Goal: Information Seeking & Learning: Learn about a topic

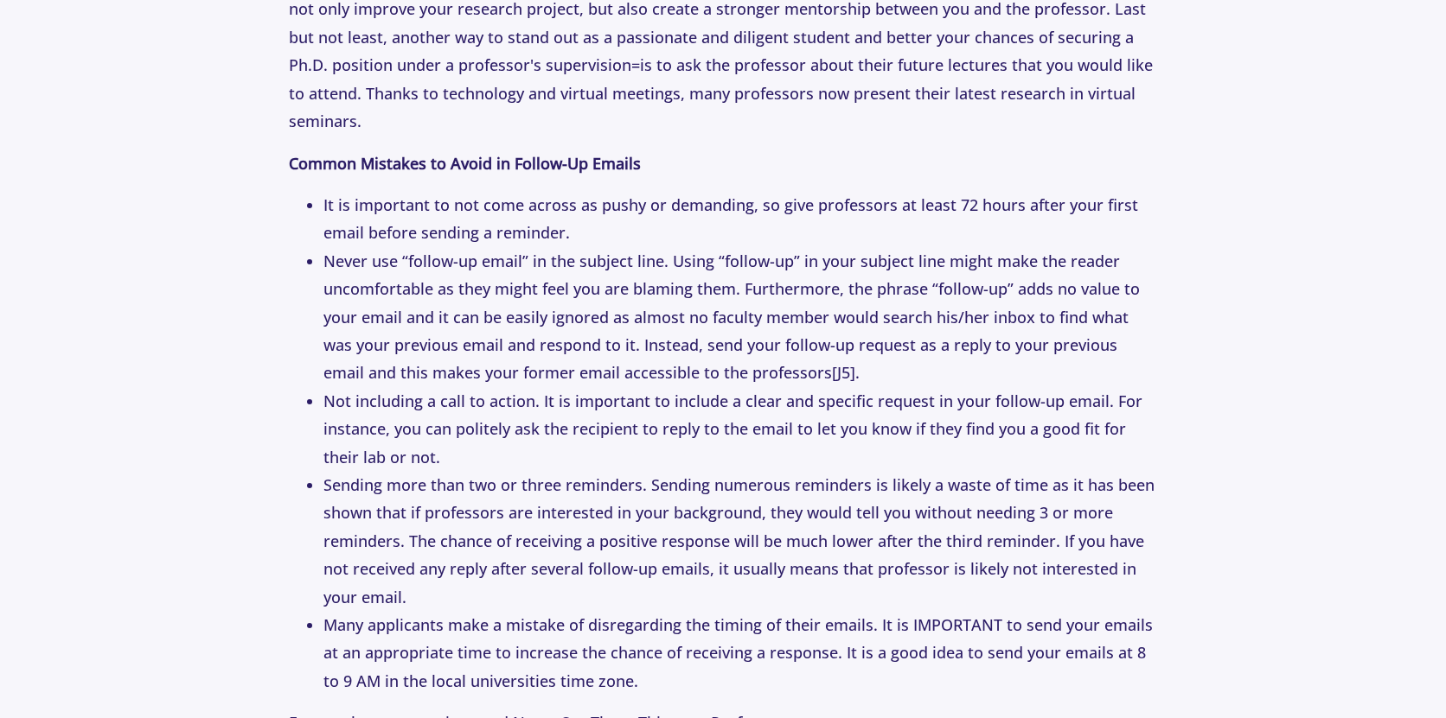
scroll to position [4034, 0]
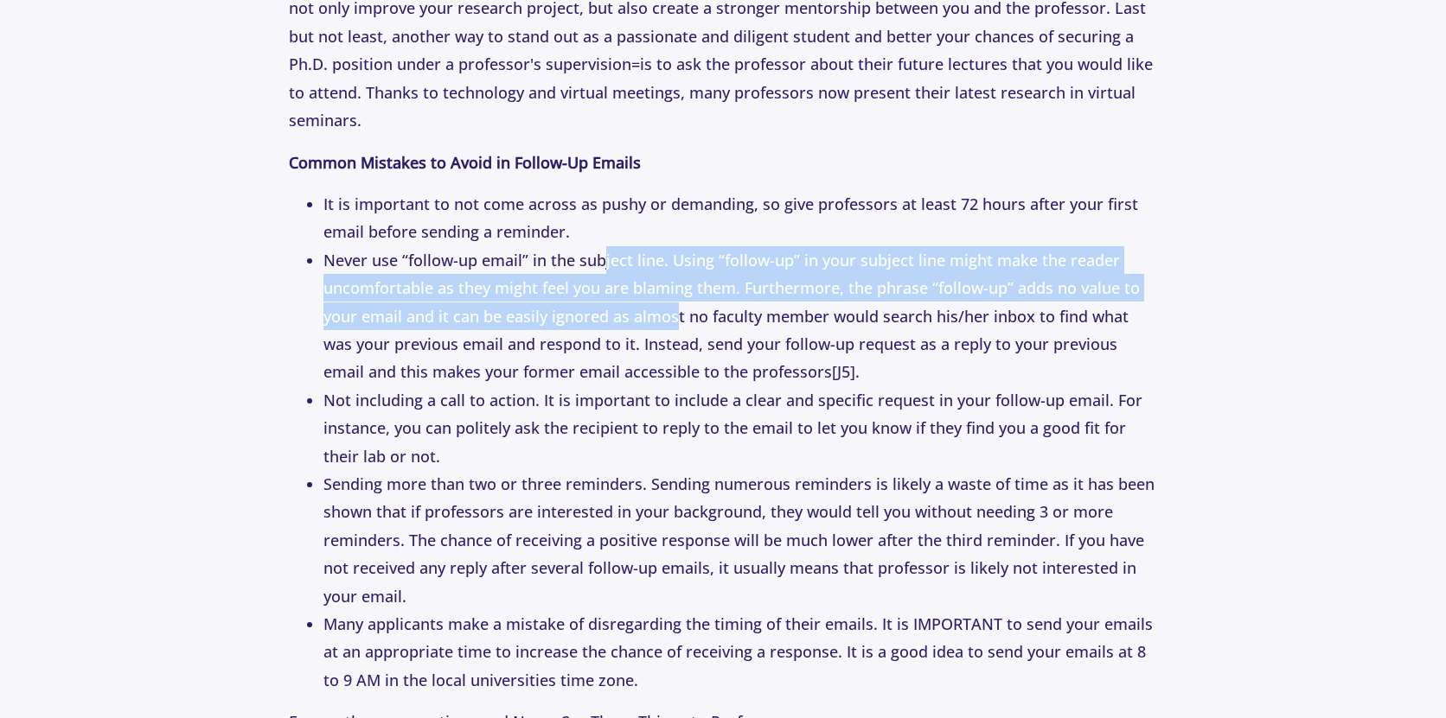
drag, startPoint x: 605, startPoint y: 259, endPoint x: 679, endPoint y: 312, distance: 91.0
click at [679, 312] on li "Never use “follow-up email” in the subject line. Using “follow-up” in your subj…" at bounding box center [739, 316] width 833 height 140
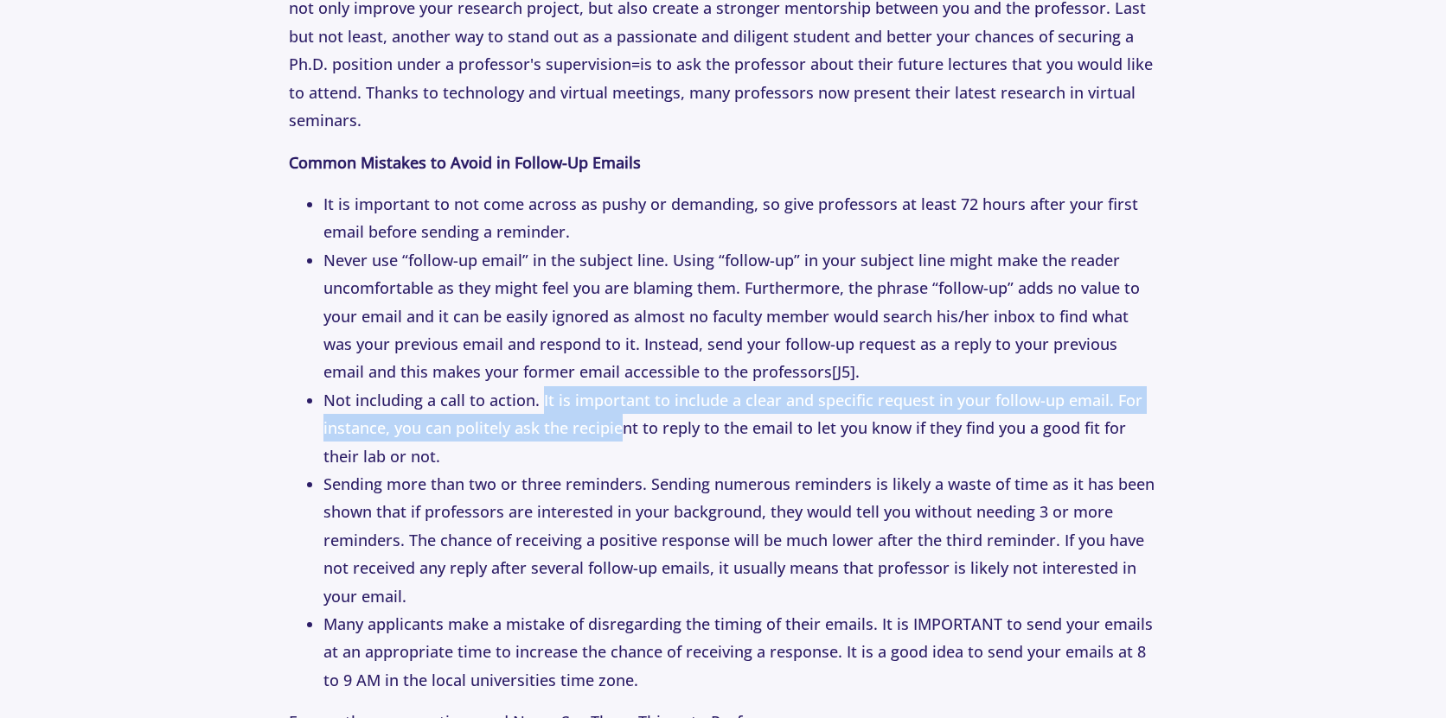
drag, startPoint x: 541, startPoint y: 389, endPoint x: 622, endPoint y: 436, distance: 93.0
click at [622, 436] on li "Not including a call to action. It is important to include a clear and specific…" at bounding box center [739, 428] width 833 height 84
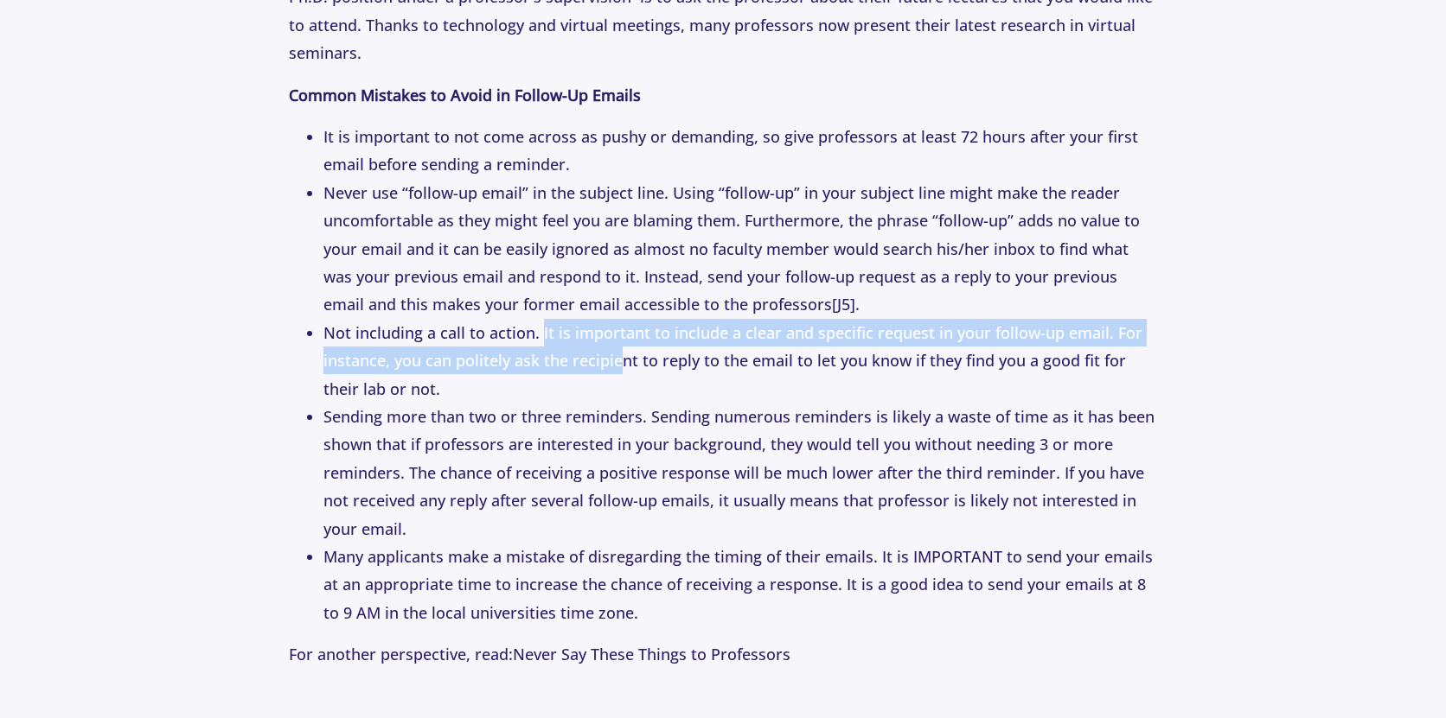
scroll to position [4103, 0]
click at [623, 366] on li "Not including a call to action. It is important to include a clear and specific…" at bounding box center [739, 360] width 833 height 84
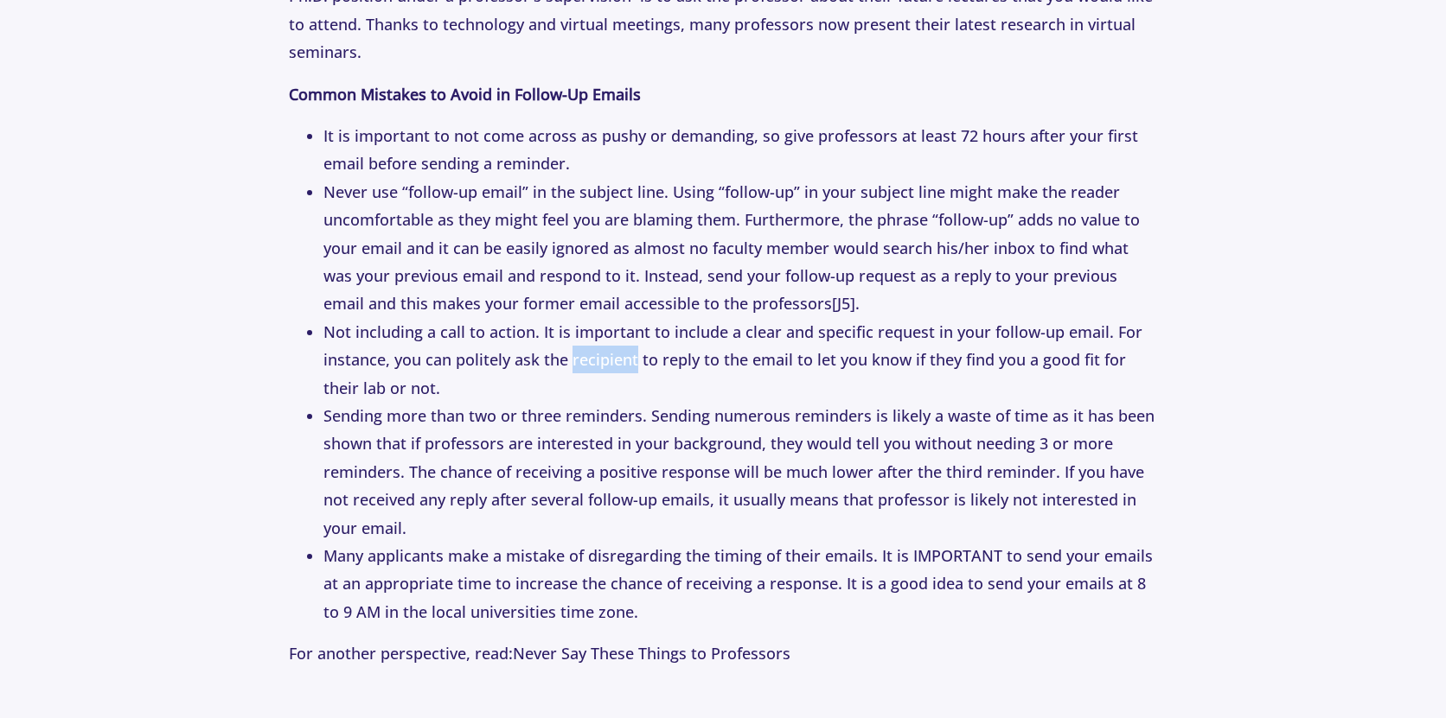
click at [623, 366] on li "Not including a call to action. It is important to include a clear and specific…" at bounding box center [739, 360] width 833 height 84
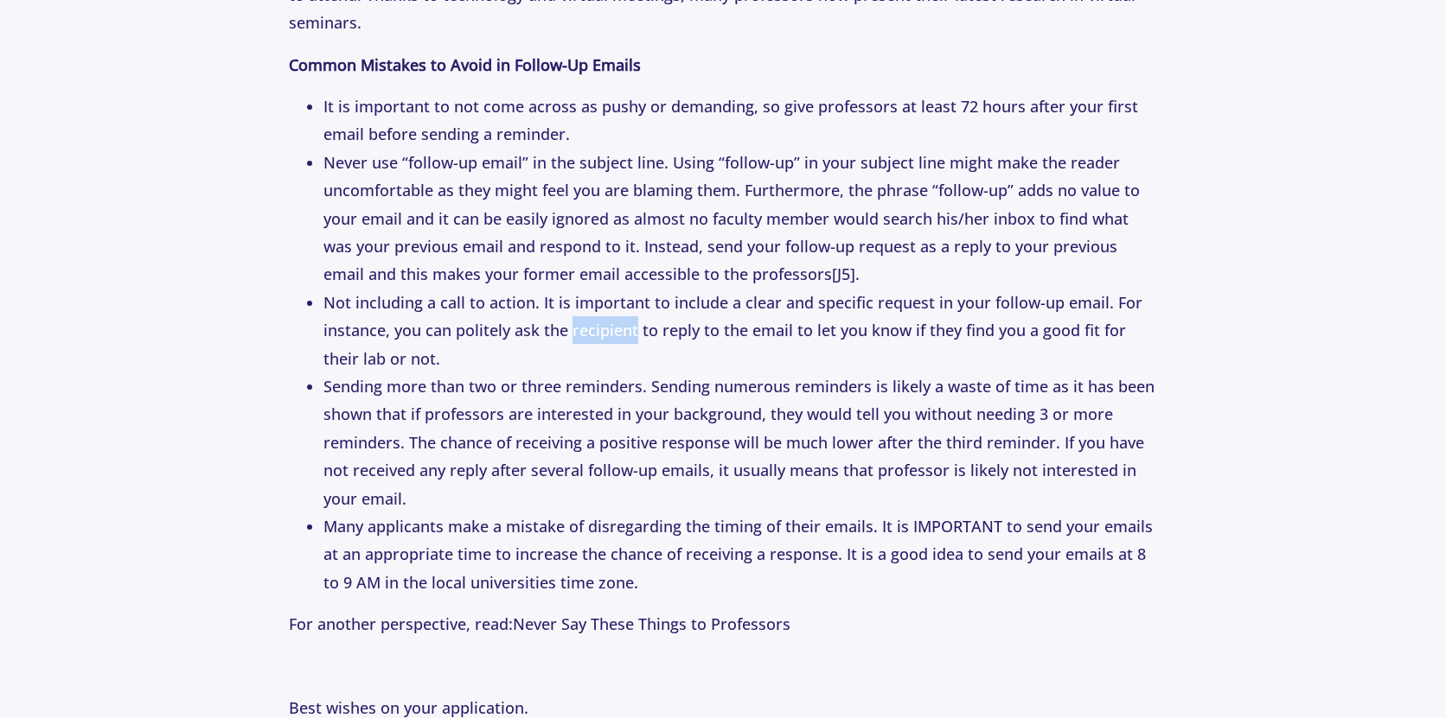
scroll to position [4113, 0]
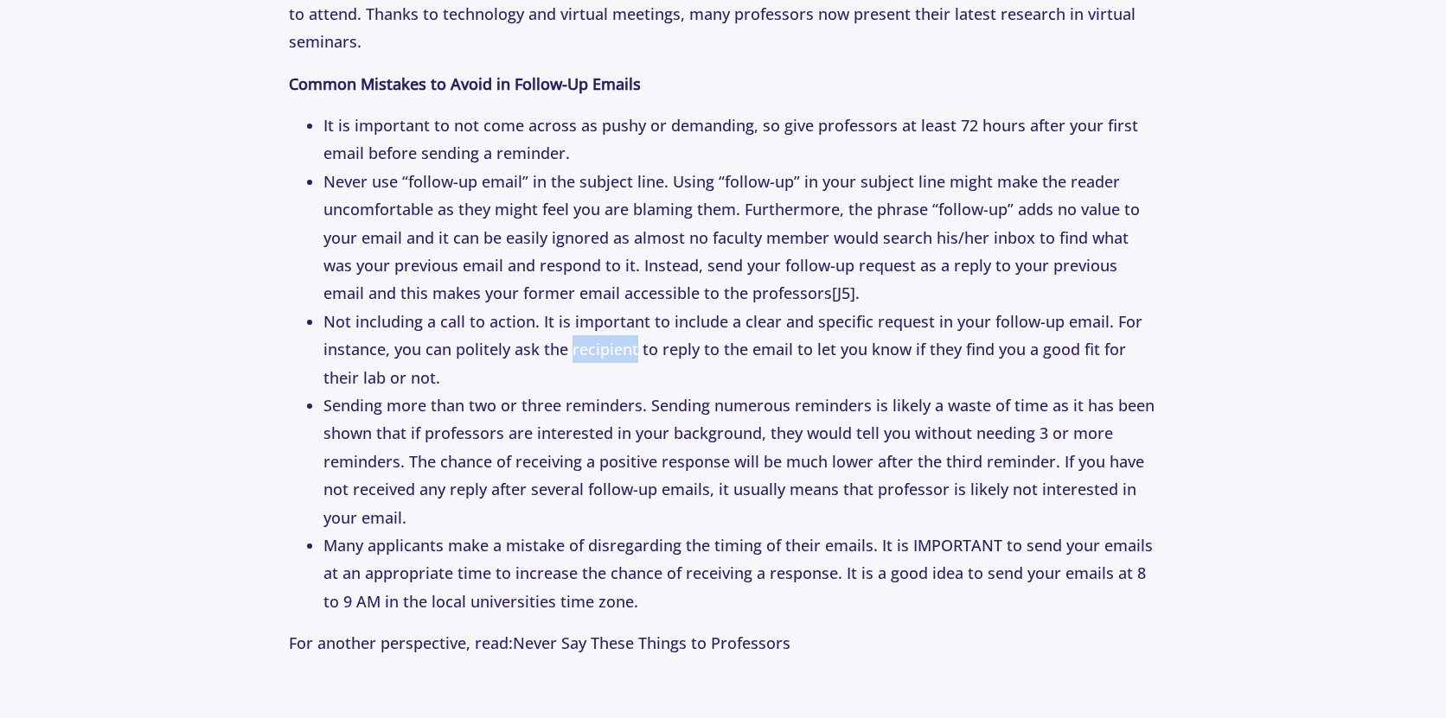
click at [598, 574] on li "Many applicants make a mistake of disregarding the timing of their emails. It i…" at bounding box center [739, 574] width 833 height 84
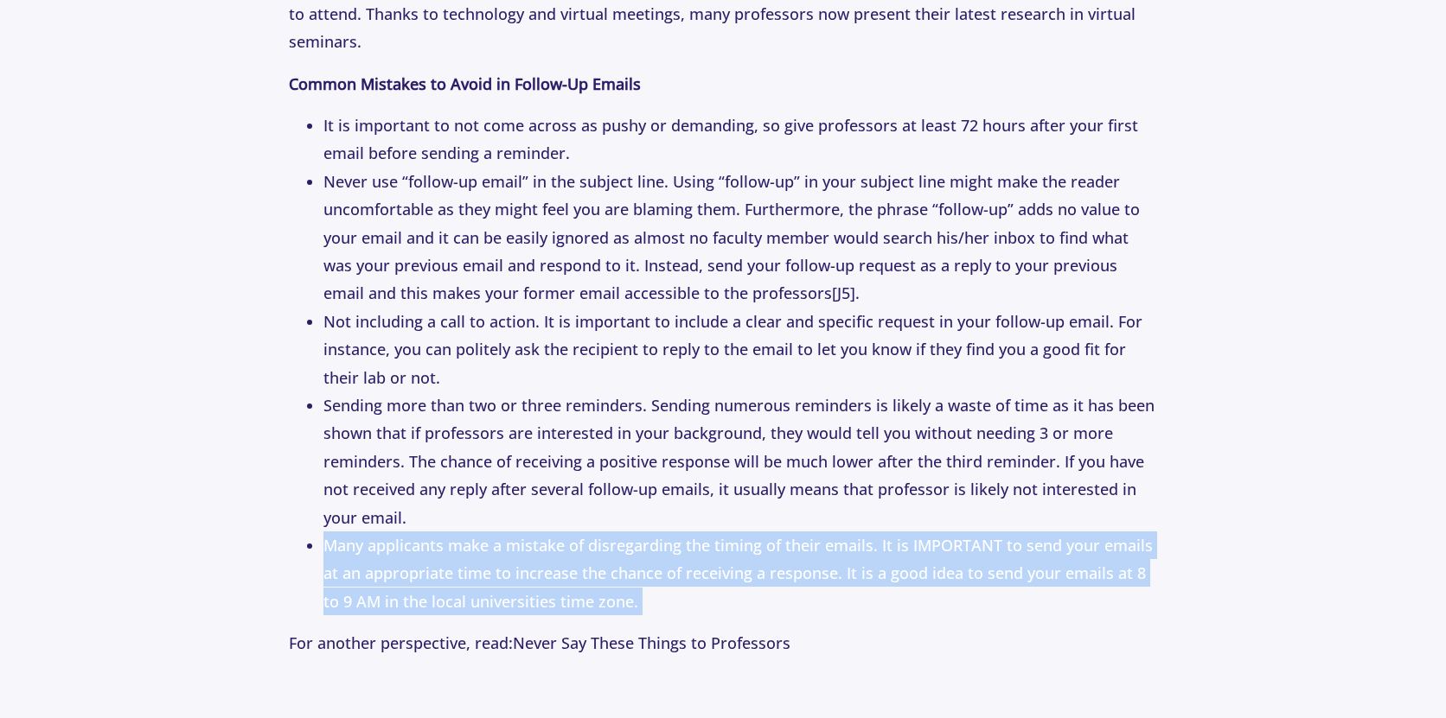
click at [598, 574] on li "Many applicants make a mistake of disregarding the timing of their emails. It i…" at bounding box center [739, 574] width 833 height 84
click at [617, 565] on li "Many applicants make a mistake of disregarding the timing of their emails. It i…" at bounding box center [739, 574] width 833 height 84
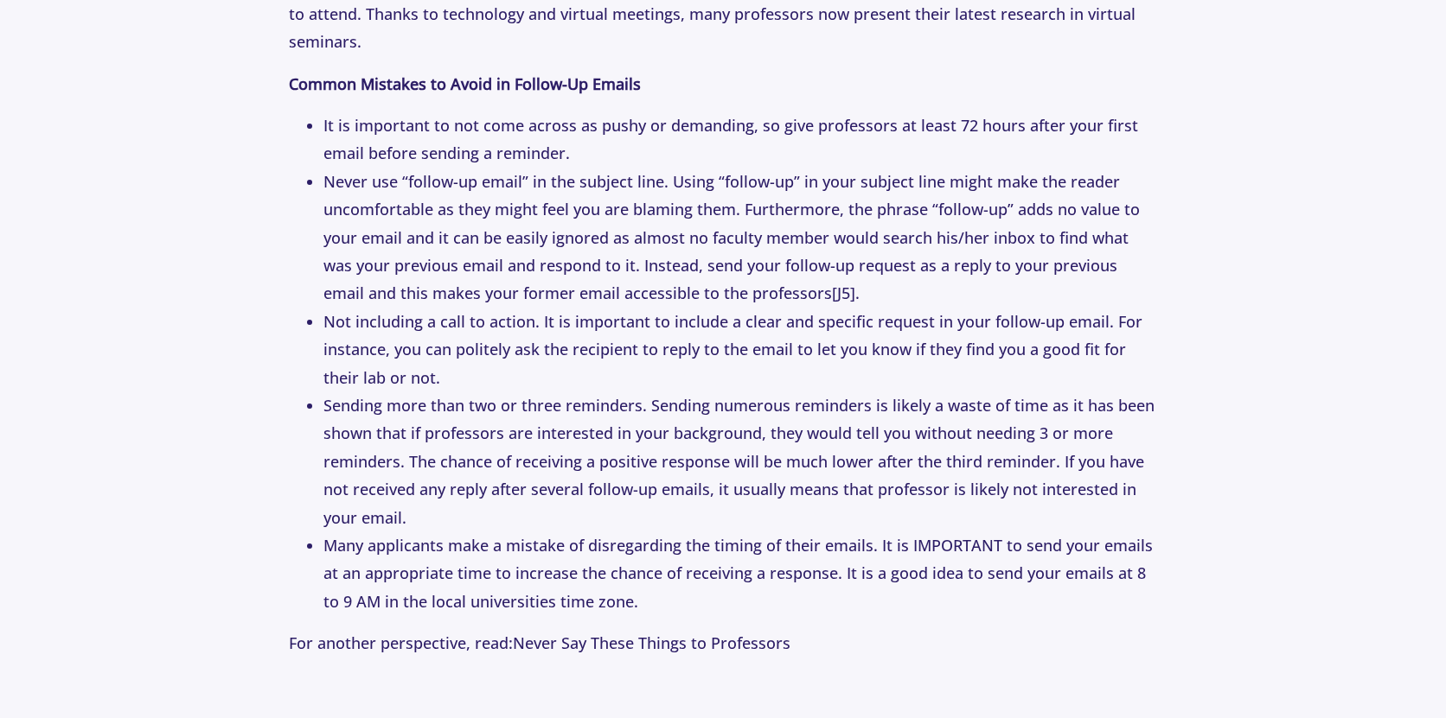
click at [617, 565] on li "Many applicants make a mistake of disregarding the timing of their emails. It i…" at bounding box center [739, 574] width 833 height 84
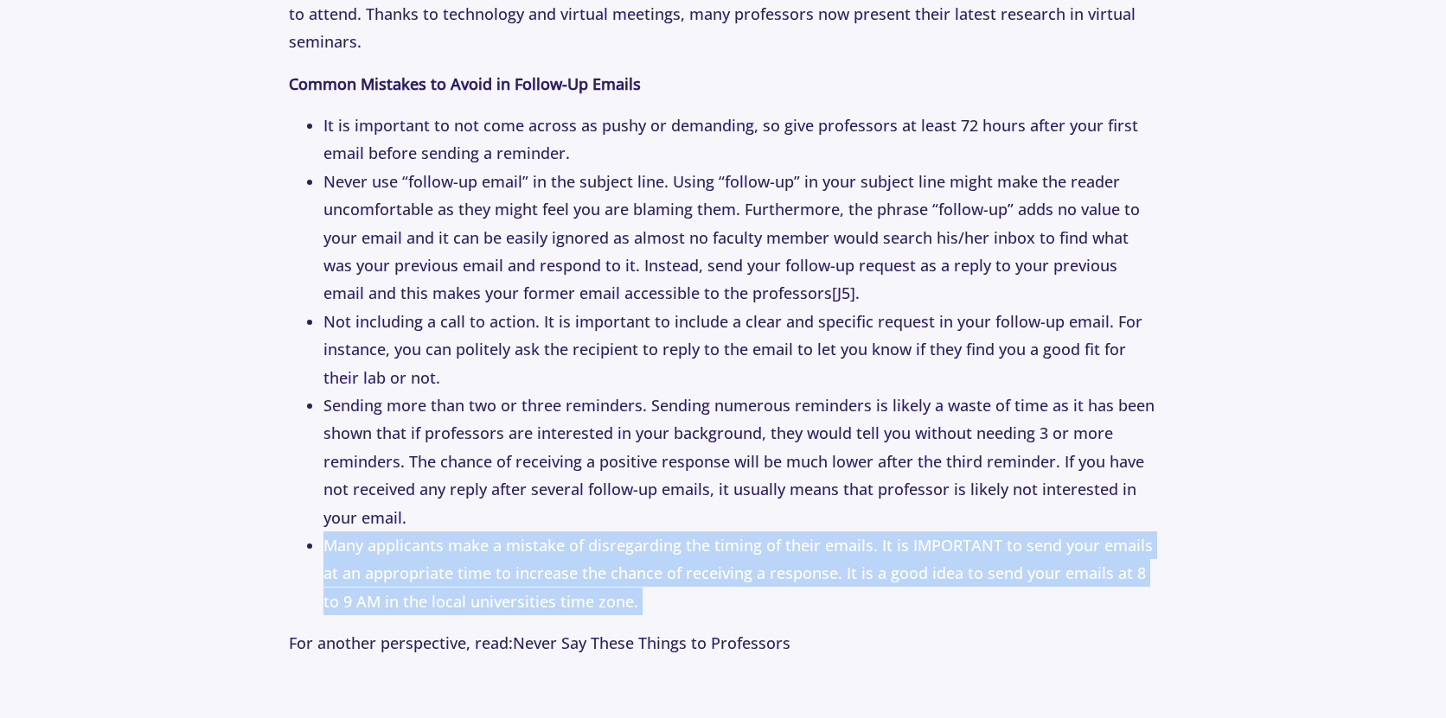
click at [624, 586] on li "Many applicants make a mistake of disregarding the timing of their emails. It i…" at bounding box center [739, 574] width 833 height 84
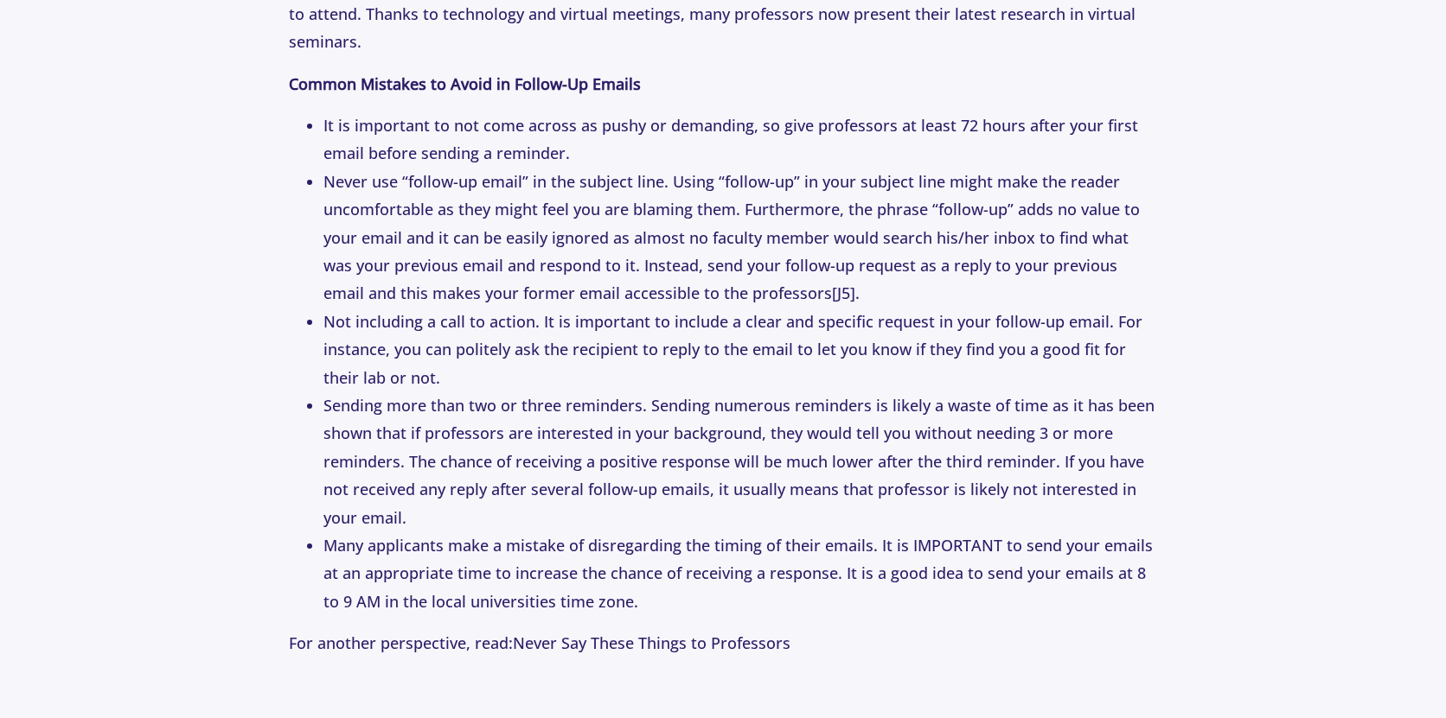
click at [624, 586] on li "Many applicants make a mistake of disregarding the timing of their emails. It i…" at bounding box center [739, 574] width 833 height 84
click at [616, 565] on li "Many applicants make a mistake of disregarding the timing of their emails. It i…" at bounding box center [739, 574] width 833 height 84
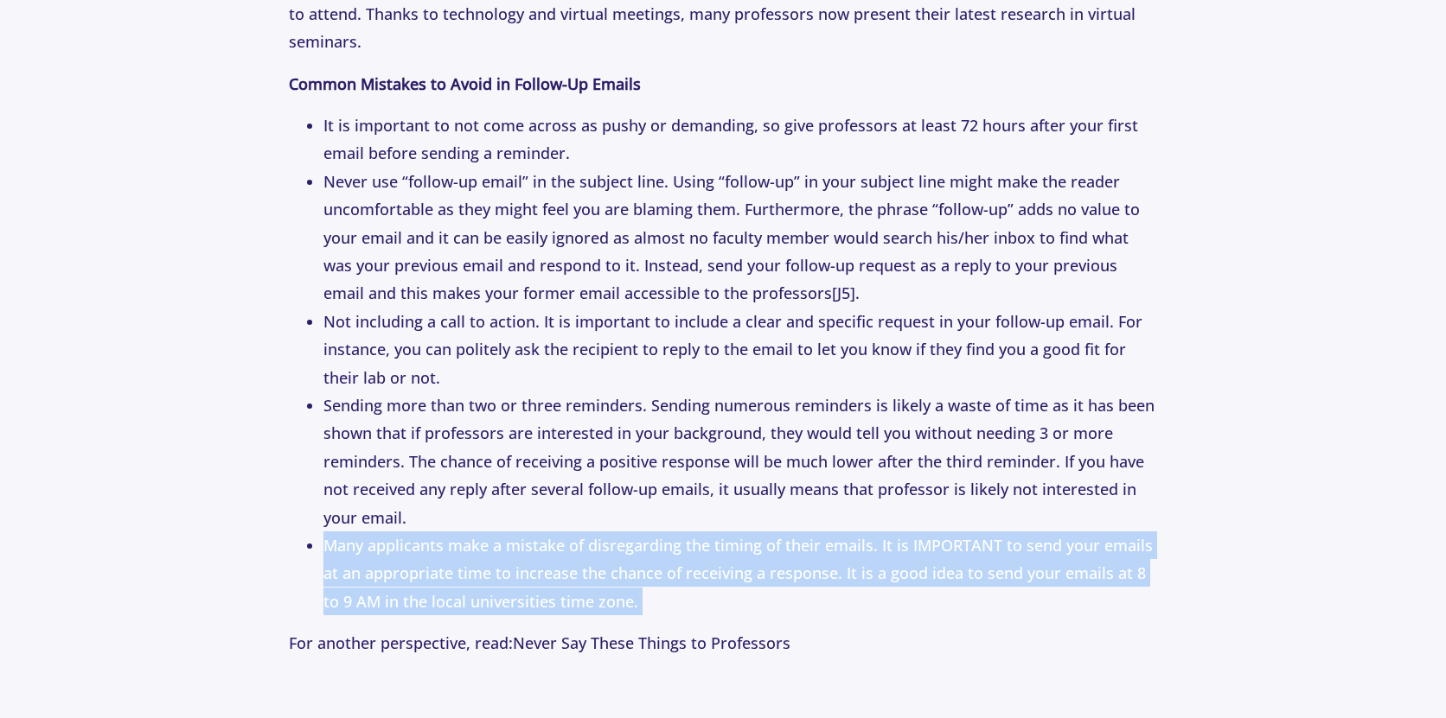
click at [629, 566] on li "Many applicants make a mistake of disregarding the timing of their emails. It i…" at bounding box center [739, 574] width 833 height 84
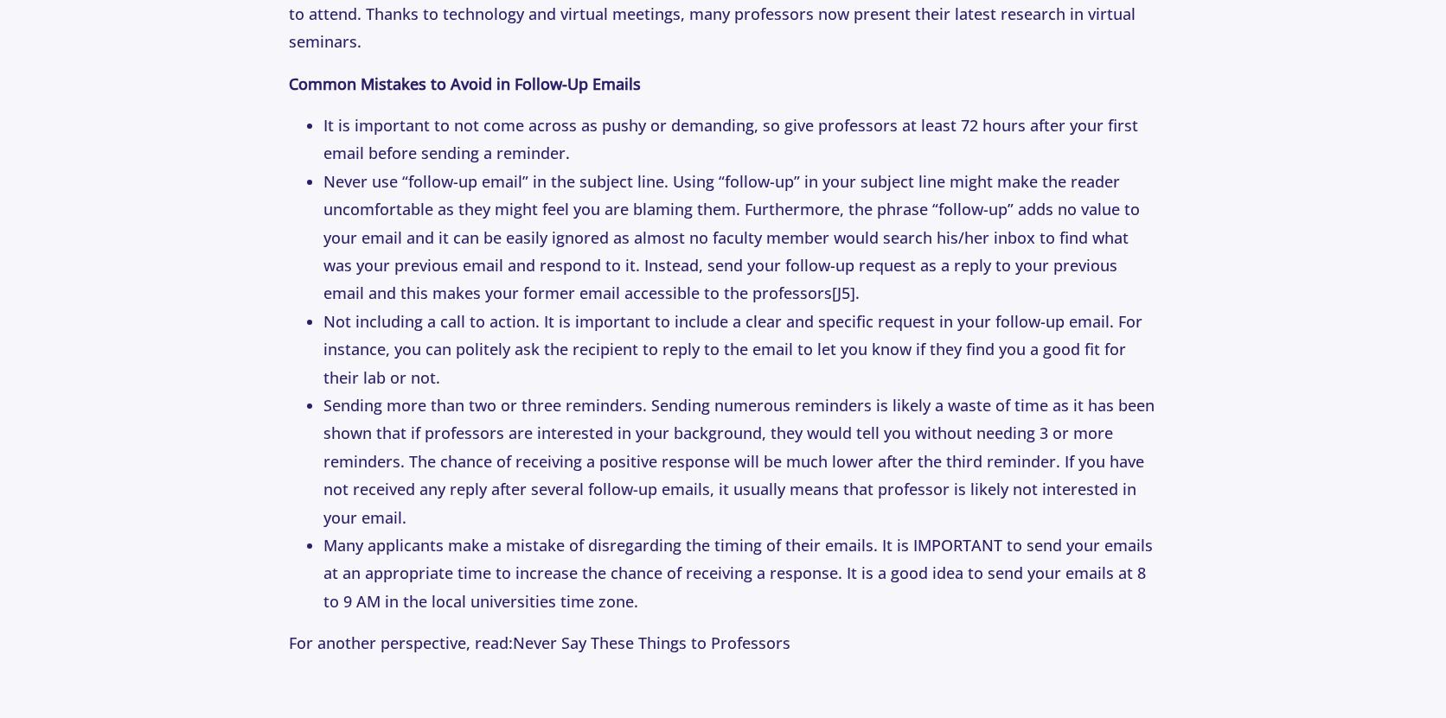
click at [629, 566] on li "Many applicants make a mistake of disregarding the timing of their emails. It i…" at bounding box center [739, 574] width 833 height 84
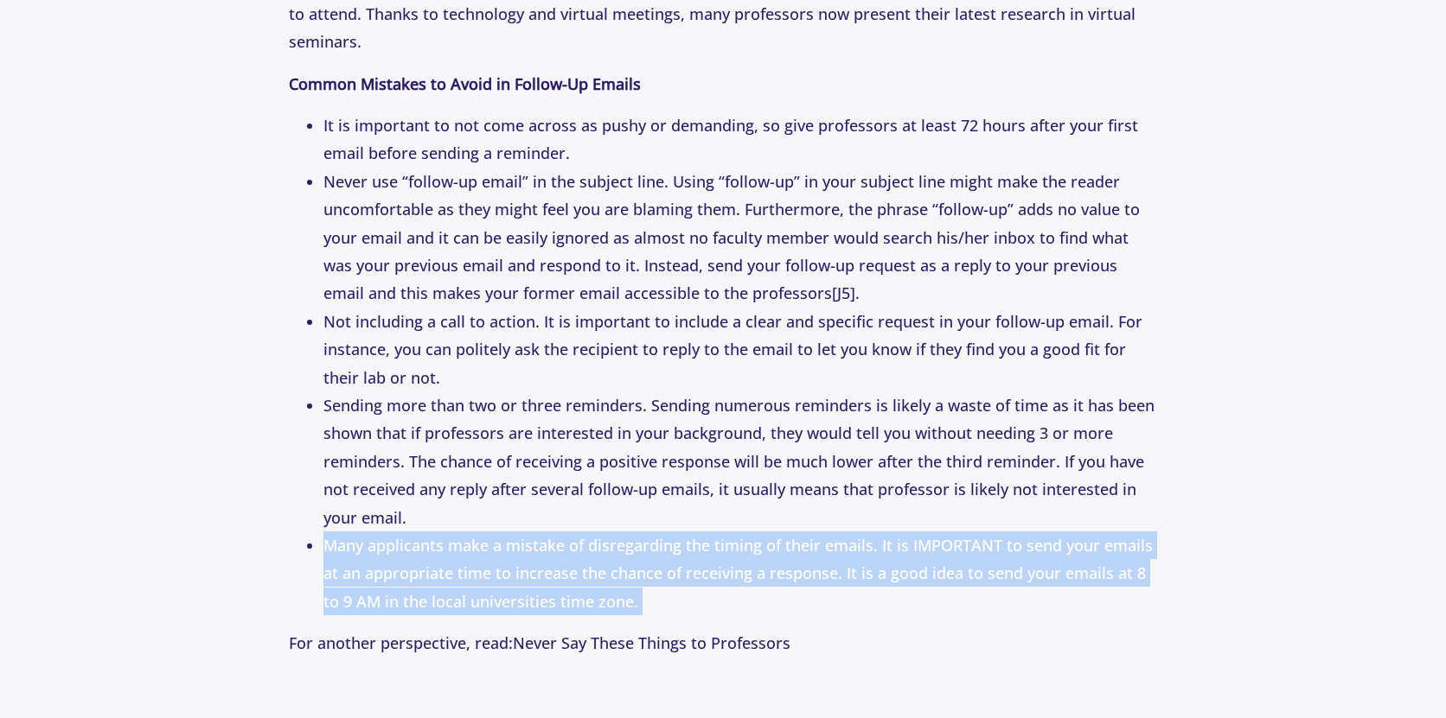
click at [629, 566] on li "Many applicants make a mistake of disregarding the timing of their emails. It i…" at bounding box center [739, 574] width 833 height 84
click at [648, 568] on li "Many applicants make a mistake of disregarding the timing of their emails. It i…" at bounding box center [739, 574] width 833 height 84
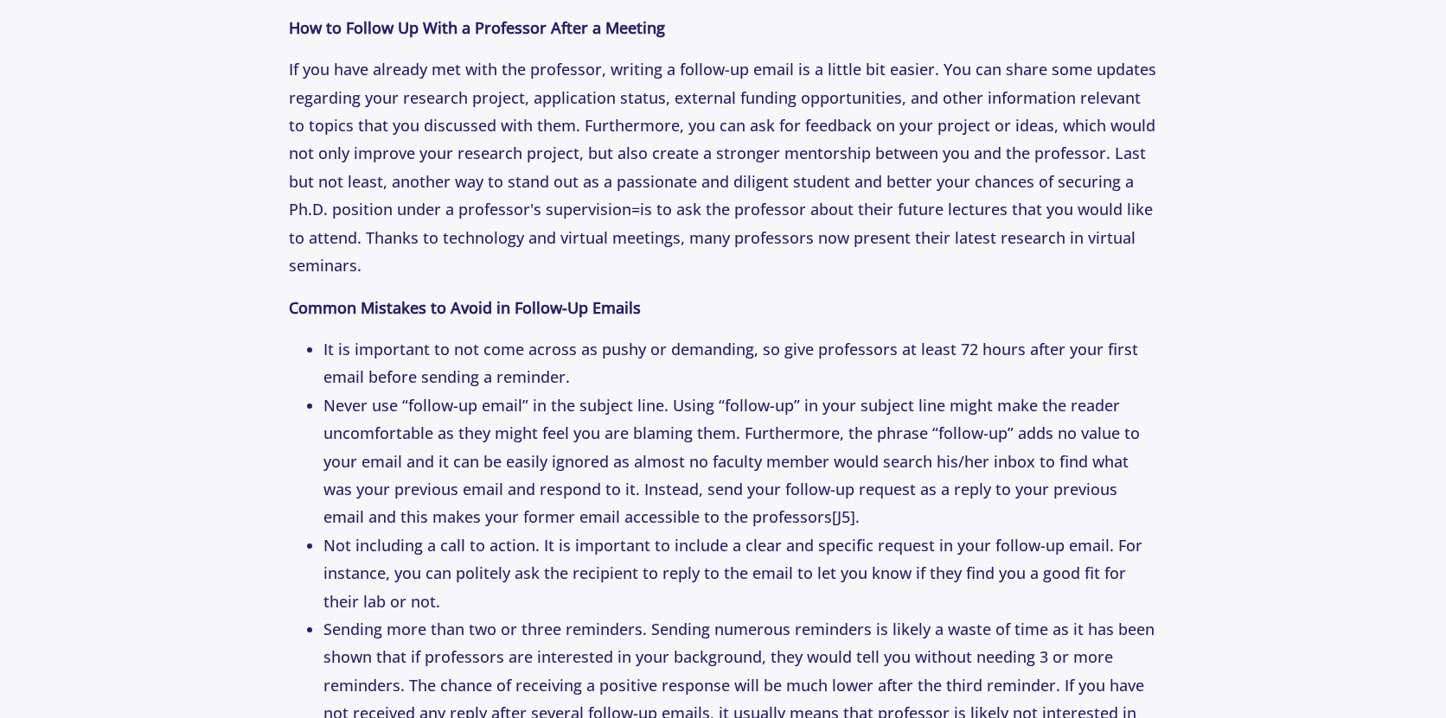
scroll to position [3903, 0]
